Goal: Information Seeking & Learning: Learn about a topic

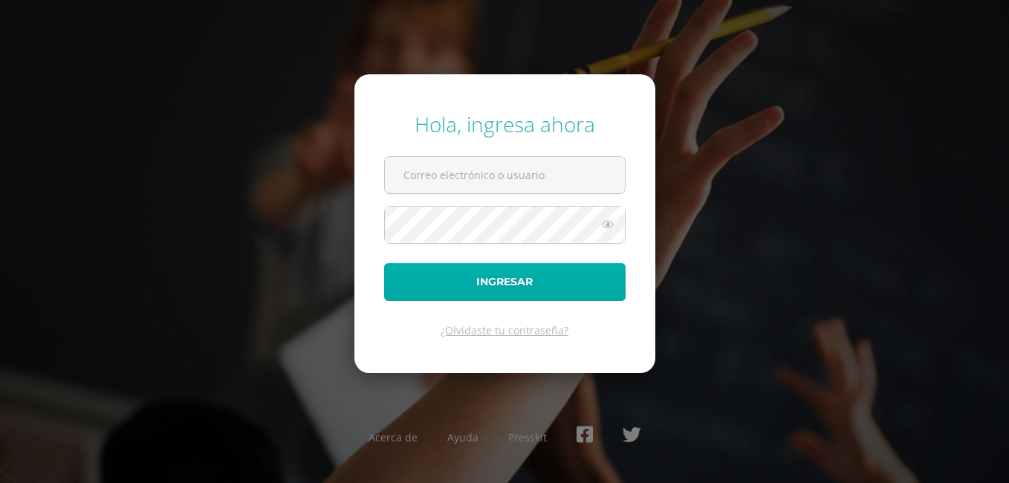
type input "127@laestrella.edu.gt"
click at [420, 291] on button "Ingresar" at bounding box center [505, 282] width 242 height 38
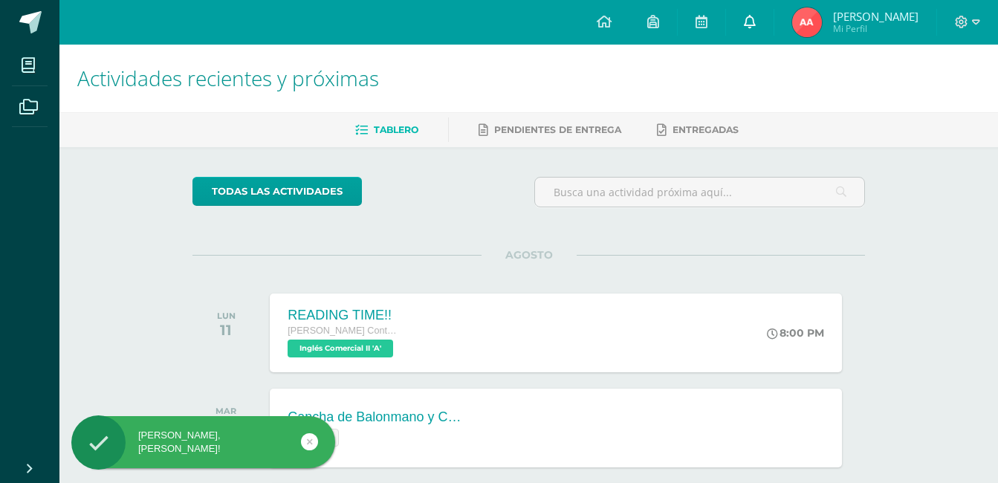
click at [740, 22] on link at bounding box center [750, 22] width 48 height 45
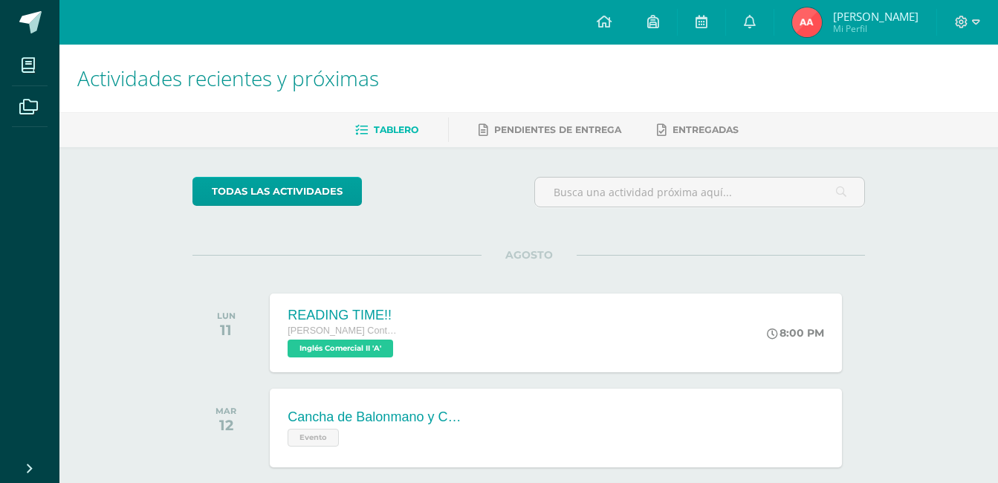
click at [852, 11] on span "[PERSON_NAME]" at bounding box center [875, 16] width 85 height 15
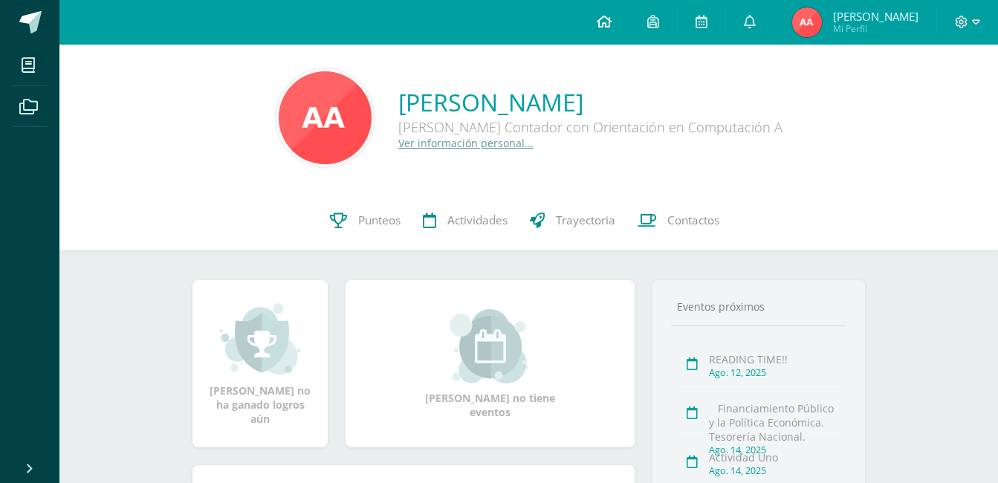
click at [615, 16] on link at bounding box center [604, 22] width 51 height 45
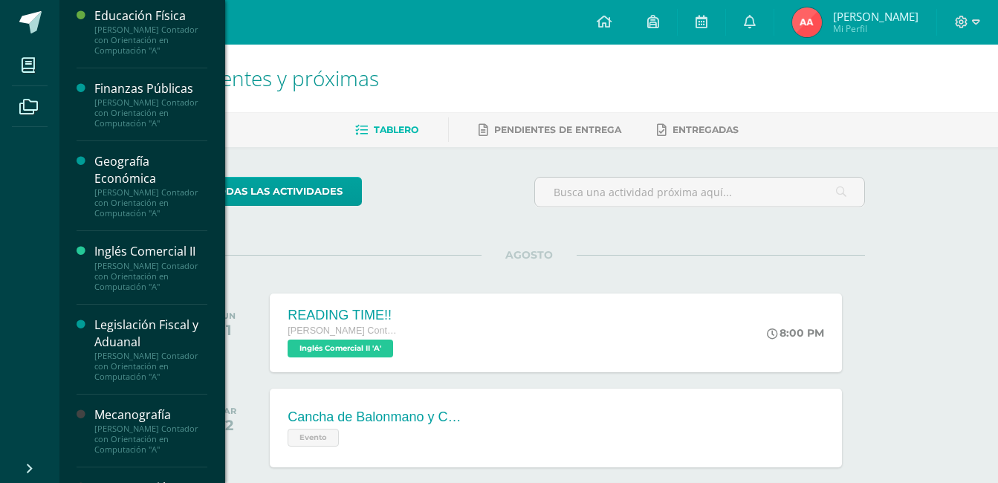
scroll to position [495, 0]
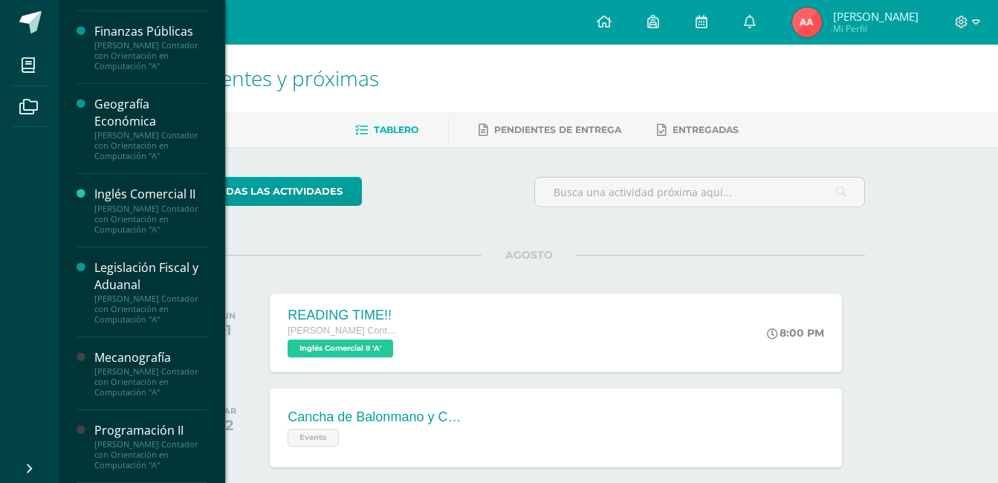
click at [135, 433] on div "Programación II" at bounding box center [150, 430] width 113 height 17
click at [129, 430] on div "Programación II" at bounding box center [150, 430] width 113 height 17
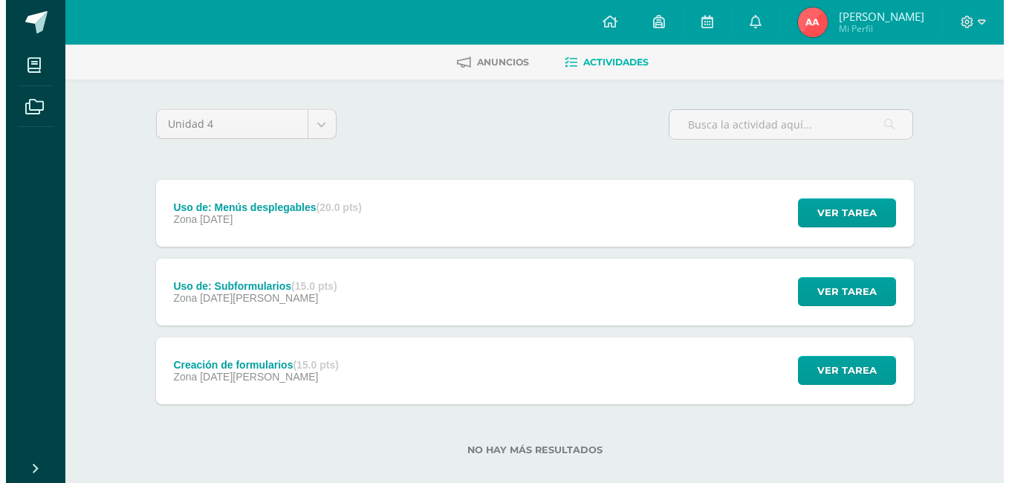
scroll to position [71, 0]
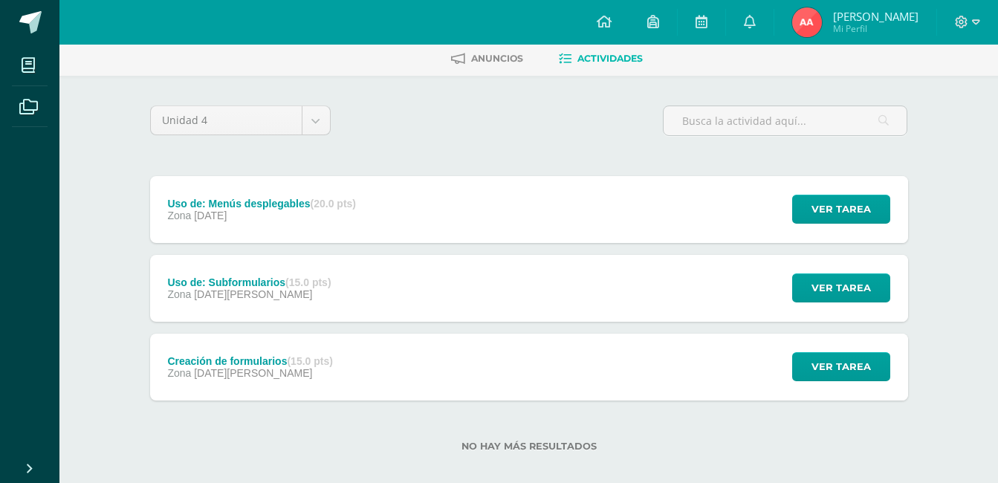
click at [325, 384] on div "Creación de formularios (15.0 pts) Zona [DATE][PERSON_NAME]" at bounding box center [250, 367] width 201 height 67
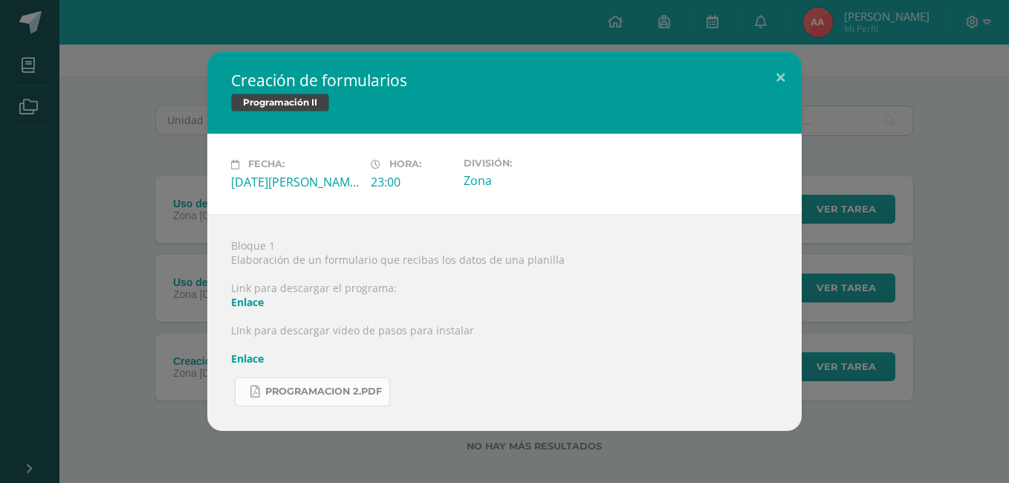
click at [329, 386] on span "Programacion 2.pdf" at bounding box center [323, 392] width 117 height 12
click at [245, 360] on link "Enlace" at bounding box center [247, 359] width 33 height 14
click at [251, 300] on link "Enlace" at bounding box center [247, 302] width 33 height 14
